Goal: Task Accomplishment & Management: Use online tool/utility

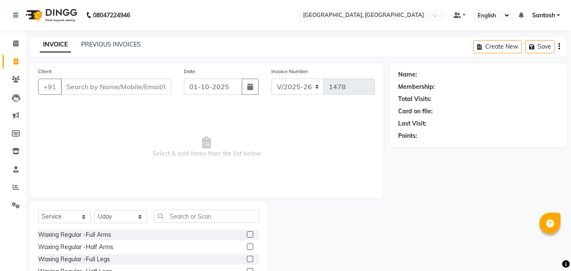
select select "5506"
select select "service"
select select "50205"
click at [125, 41] on link "PREVIOUS INVOICES" at bounding box center [111, 45] width 60 height 8
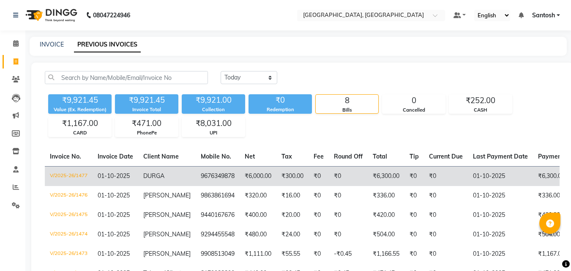
click at [160, 172] on span "DURGA" at bounding box center [153, 176] width 21 height 8
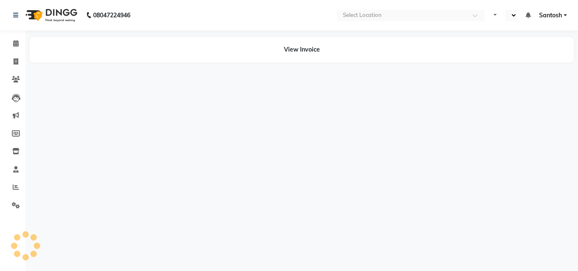
select select "en"
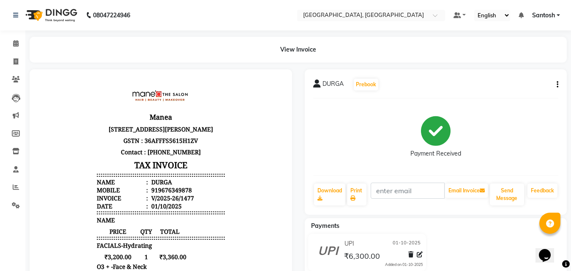
click at [12, 13] on div "08047224946" at bounding box center [72, 15] width 130 height 24
click at [14, 16] on icon at bounding box center [15, 15] width 5 height 6
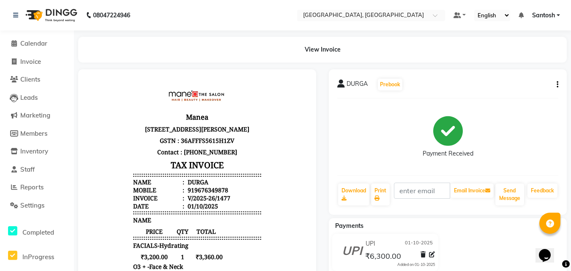
drag, startPoint x: 190, startPoint y: 151, endPoint x: 120, endPoint y: 86, distance: 95.8
click at [121, 86] on body "Manea [STREET_ADDRESS][PERSON_NAME] GSTN : 36AFFFS5615H1ZV Contact : [PHONE_NUM…" at bounding box center [197, 238] width 214 height 314
click at [41, 65] on span "Invoice" at bounding box center [30, 62] width 21 height 8
select select "service"
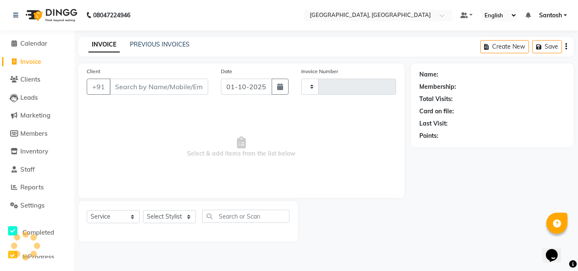
type input "1478"
select select "5506"
click at [151, 49] on div "PREVIOUS INVOICES" at bounding box center [160, 44] width 60 height 9
click at [13, 16] on div "08047224946" at bounding box center [72, 15] width 130 height 24
click at [25, 8] on img at bounding box center [51, 15] width 58 height 24
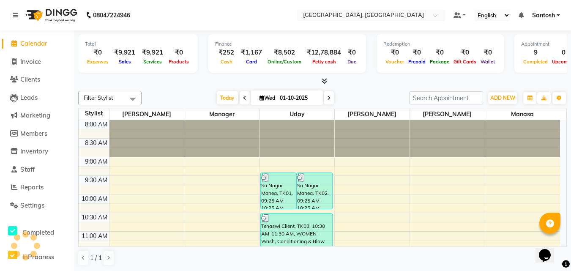
click at [20, 13] on link at bounding box center [17, 15] width 8 height 24
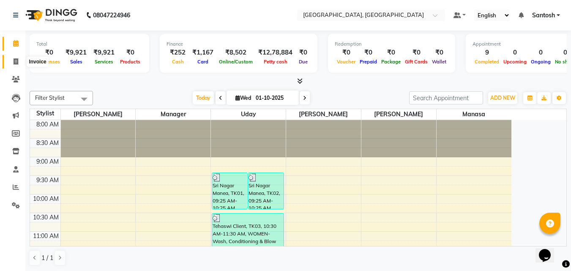
click at [14, 62] on icon at bounding box center [16, 61] width 5 height 6
select select "service"
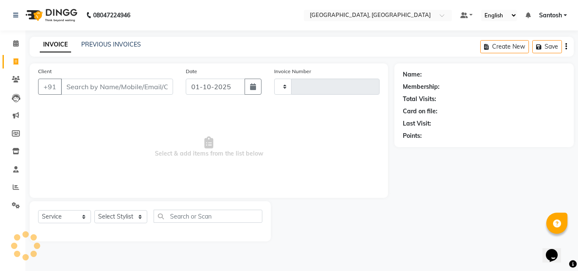
type input "1478"
select select "5506"
click at [47, 91] on button "+91" at bounding box center [50, 87] width 24 height 16
click at [110, 126] on span "Select & add items from the list below" at bounding box center [208, 147] width 341 height 85
click at [319, 206] on div at bounding box center [333, 221] width 124 height 40
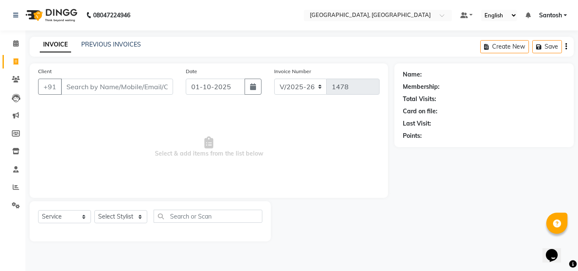
click at [203, 140] on span "Select & add items from the list below" at bounding box center [208, 147] width 341 height 85
drag, startPoint x: 202, startPoint y: 40, endPoint x: 355, endPoint y: 164, distance: 196.7
click at [344, 160] on main "INVOICE PREVIOUS INVOICES Create New Save Client +91 Date [DATE] Invoice Number…" at bounding box center [301, 145] width 552 height 217
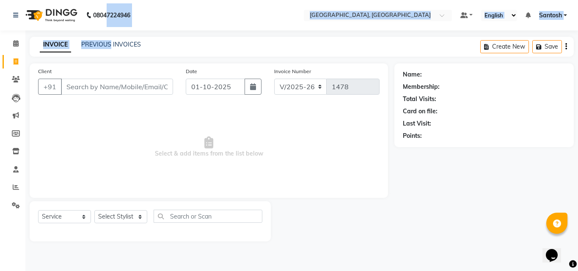
click at [110, 32] on div "08047224946 Select Location × Manea [GEOGRAPHIC_DATA], [GEOGRAPHIC_DATA] Defaul…" at bounding box center [289, 135] width 578 height 271
click at [115, 44] on link "PREVIOUS INVOICES" at bounding box center [111, 45] width 60 height 8
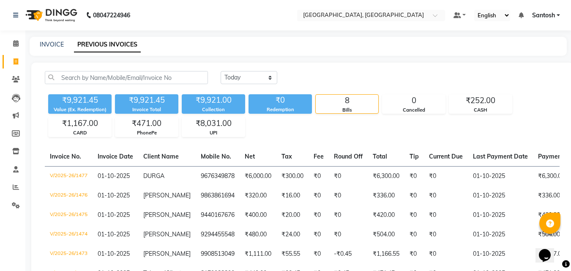
click at [192, 51] on div "INVOICE PREVIOUS INVOICES" at bounding box center [299, 46] width 538 height 19
